Goal: Task Accomplishment & Management: Complete application form

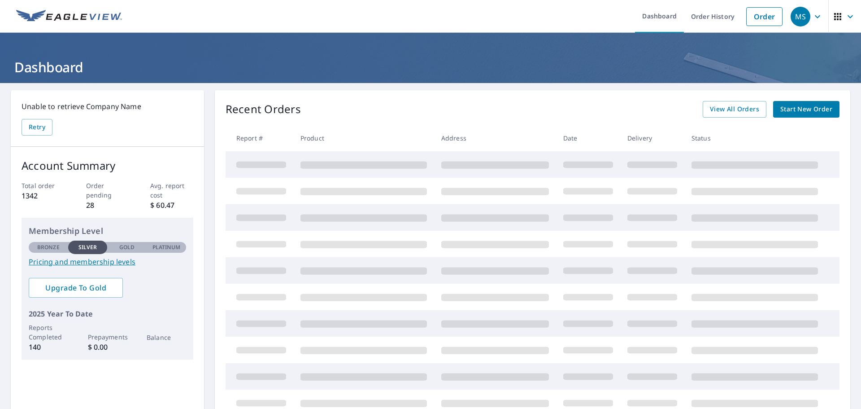
click at [801, 110] on span "Start New Order" at bounding box center [807, 109] width 52 height 11
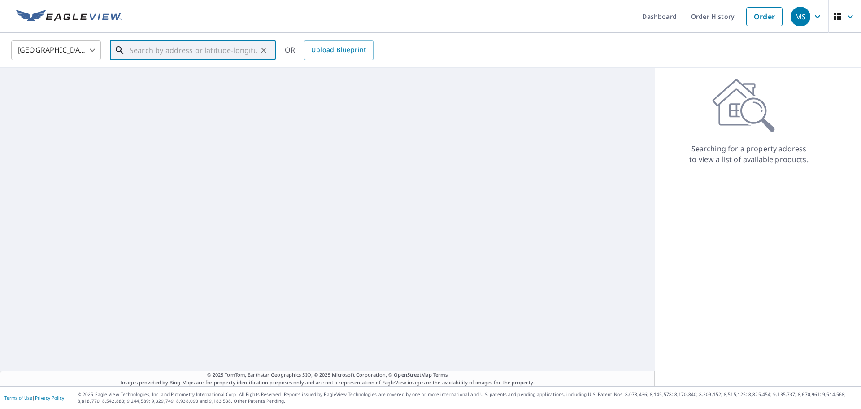
click at [150, 49] on input "text" at bounding box center [194, 50] width 128 height 25
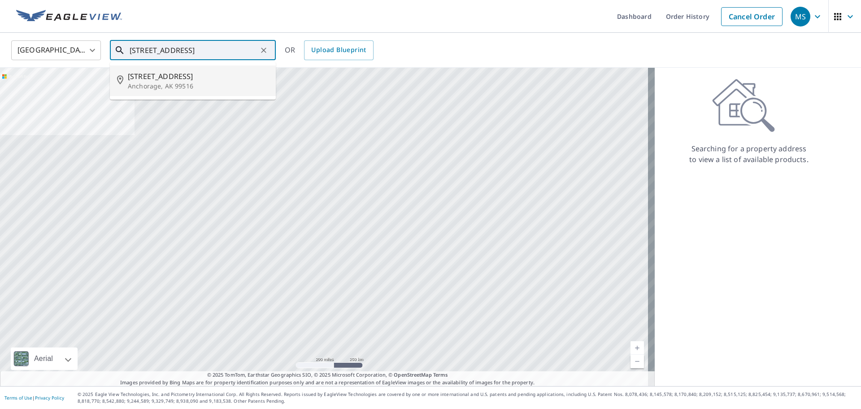
click at [162, 86] on p "Anchorage, AK 99516" at bounding box center [198, 86] width 141 height 9
type input "[STREET_ADDRESS]"
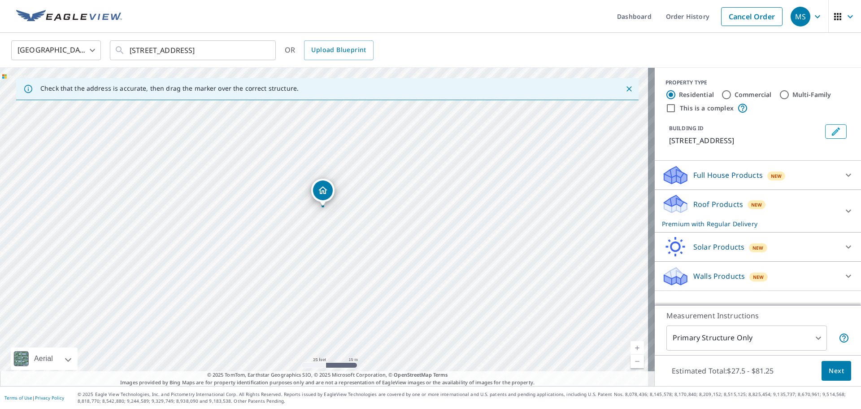
drag, startPoint x: 331, startPoint y: 187, endPoint x: 321, endPoint y: 190, distance: 10.7
click at [666, 95] on input "Residential" at bounding box center [671, 94] width 11 height 11
click at [838, 178] on div at bounding box center [849, 175] width 22 height 22
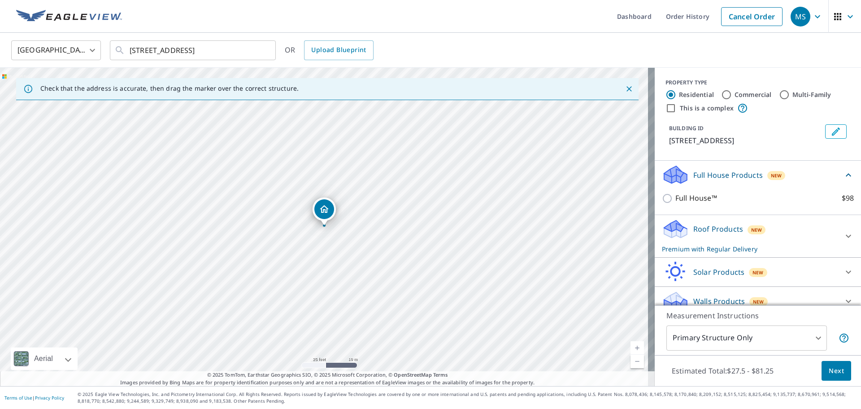
click at [843, 178] on icon at bounding box center [848, 175] width 11 height 11
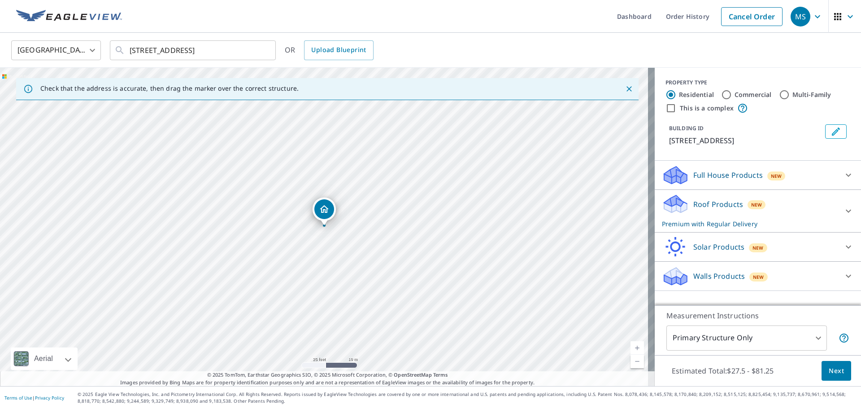
click at [843, 207] on icon at bounding box center [848, 210] width 11 height 11
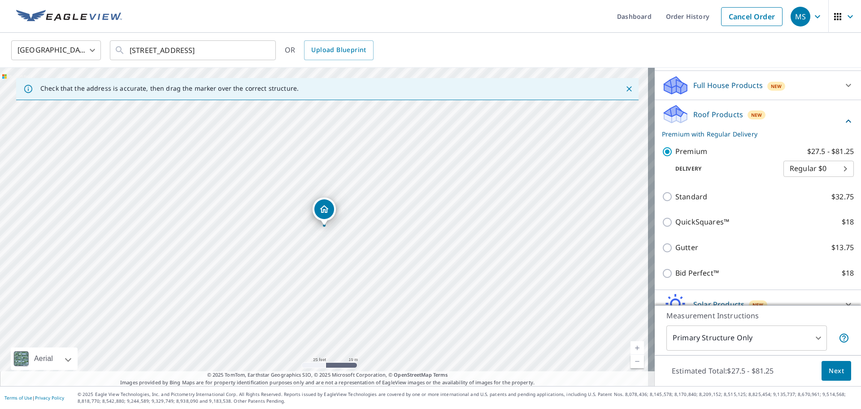
scroll to position [133, 0]
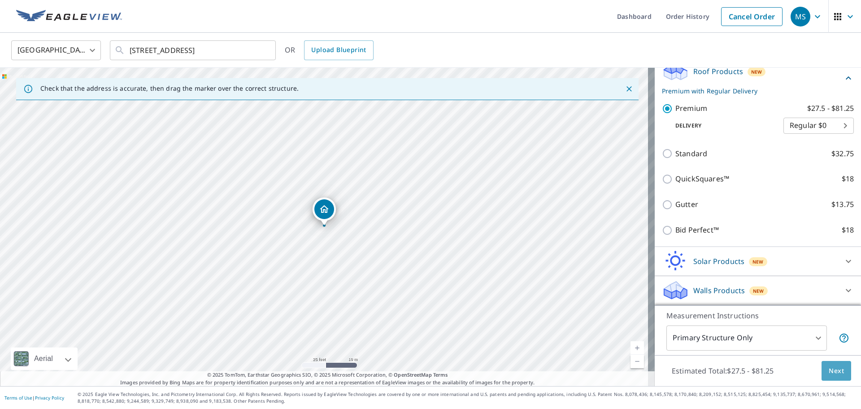
click at [829, 371] on span "Next" at bounding box center [836, 370] width 15 height 11
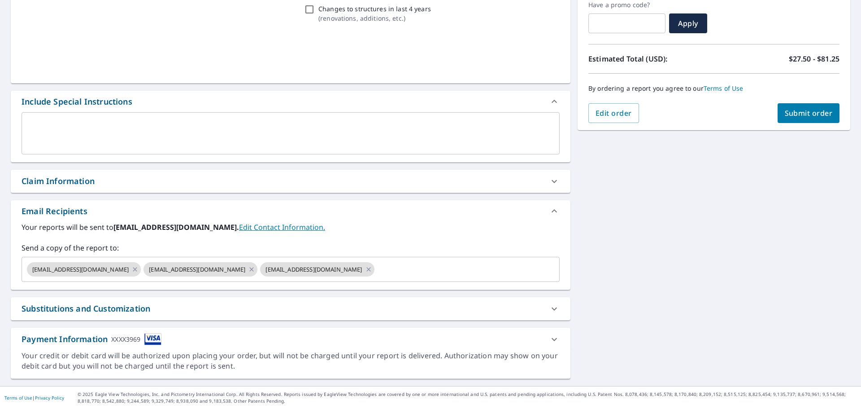
scroll to position [156, 0]
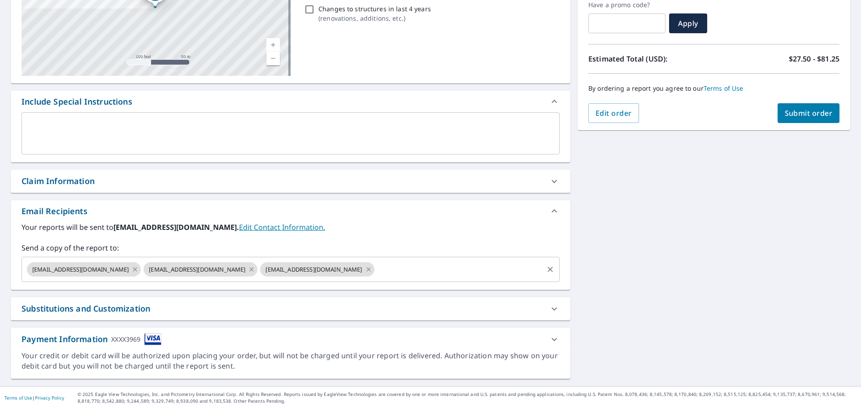
click at [249, 272] on icon at bounding box center [251, 269] width 7 height 10
checkbox input "true"
click at [280, 266] on input "text" at bounding box center [401, 269] width 284 height 17
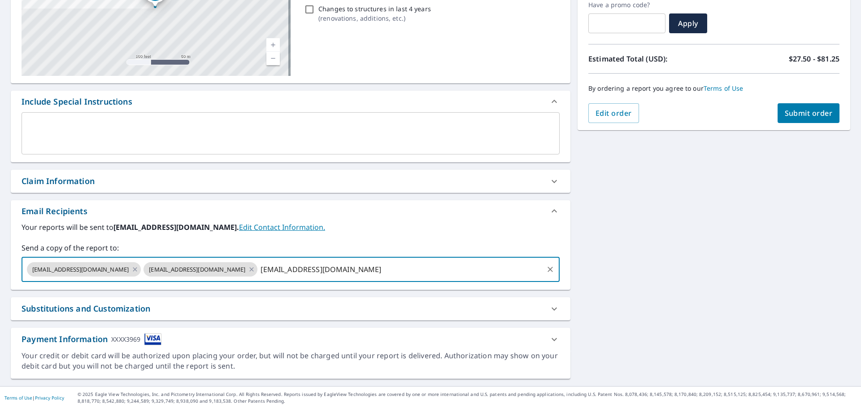
type input "[EMAIL_ADDRESS][DOMAIN_NAME]"
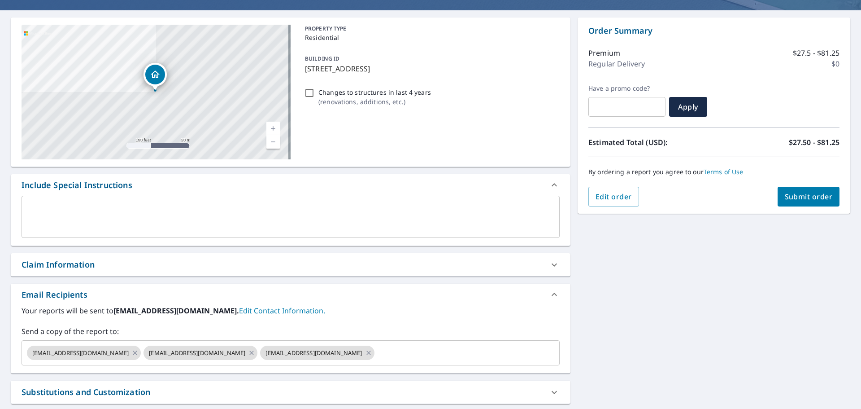
scroll to position [0, 0]
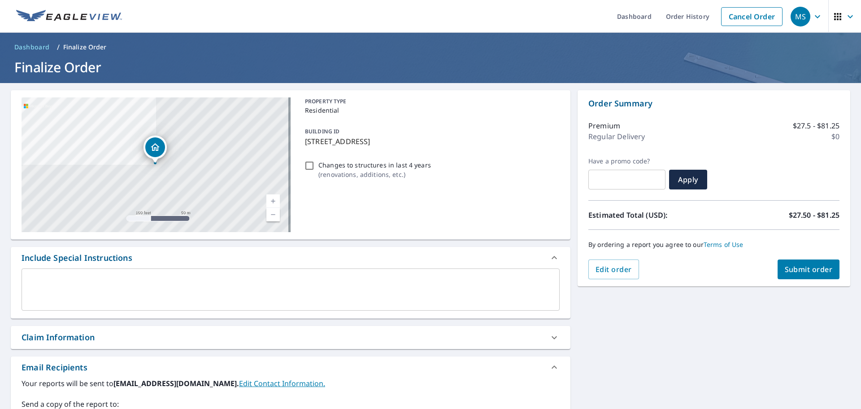
click at [805, 270] on span "Submit order" at bounding box center [809, 269] width 48 height 10
checkbox input "true"
